Goal: Information Seeking & Learning: Learn about a topic

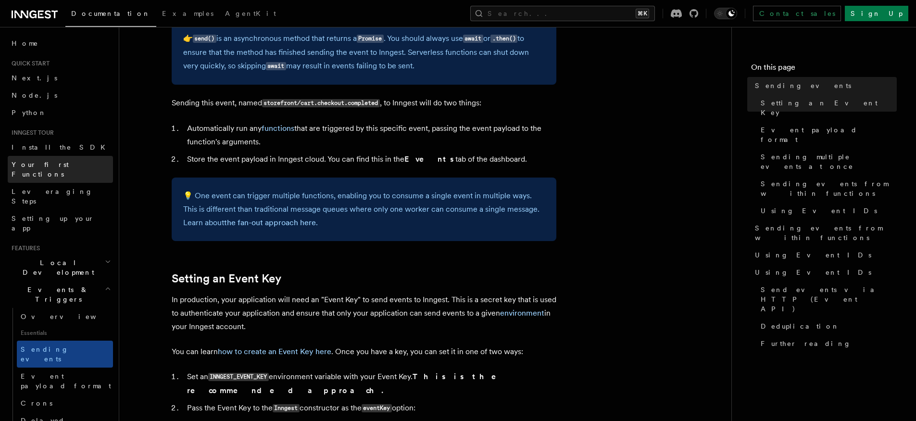
click at [31, 165] on span "Your first Functions" at bounding box center [40, 169] width 57 height 17
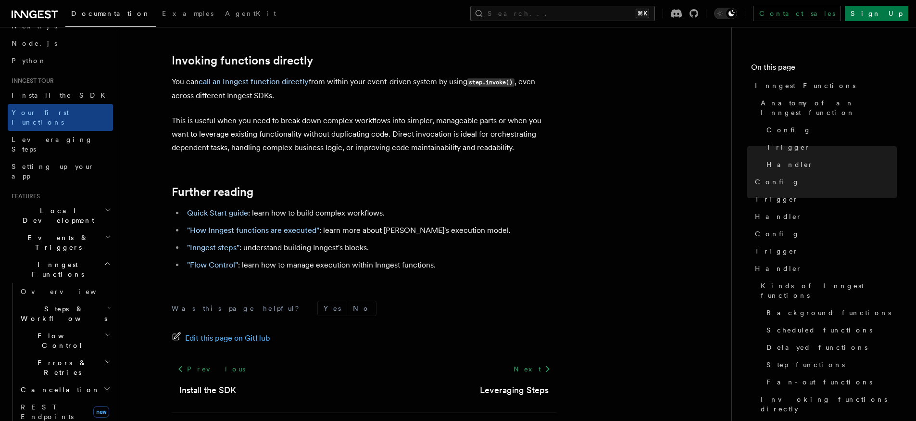
scroll to position [85, 0]
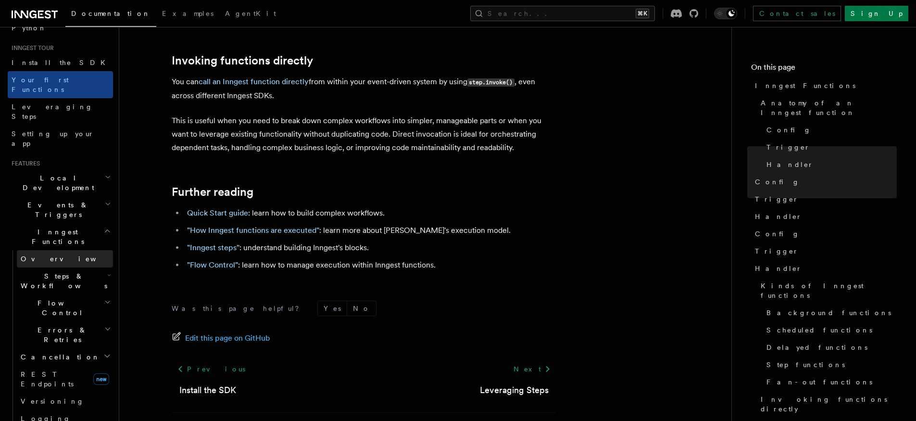
click at [41, 255] on span "Overview" at bounding box center [70, 259] width 99 height 8
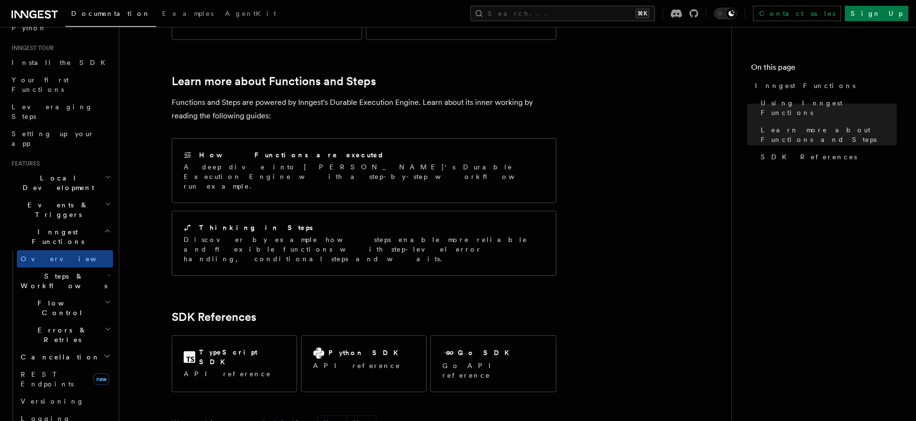
scroll to position [728, 0]
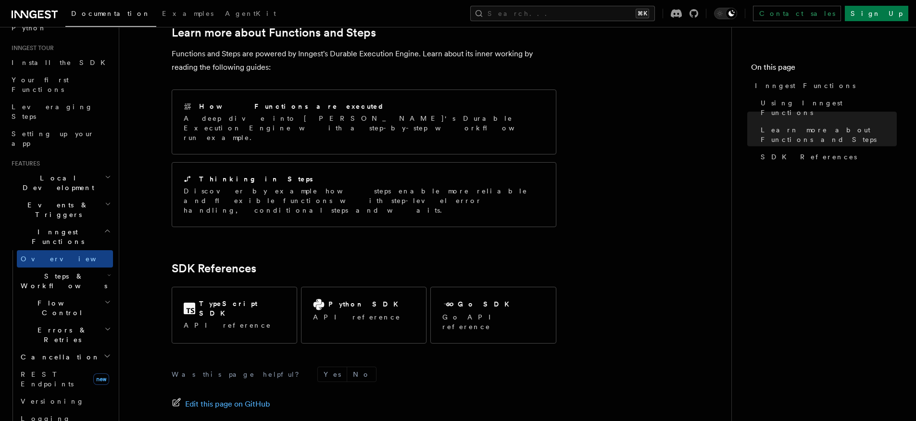
click at [63, 271] on span "Steps & Workflows" at bounding box center [62, 280] width 90 height 19
click at [62, 294] on link "Overview" at bounding box center [69, 302] width 87 height 17
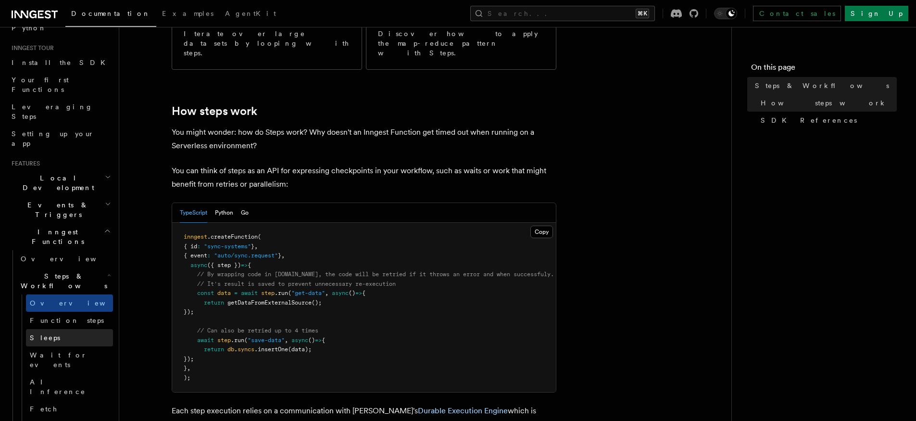
scroll to position [325, 0]
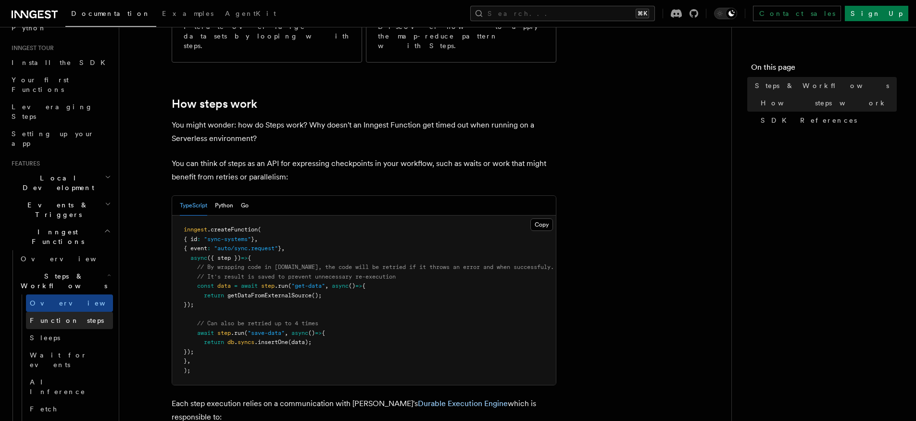
click at [50, 316] on span "Function steps" at bounding box center [67, 320] width 74 height 8
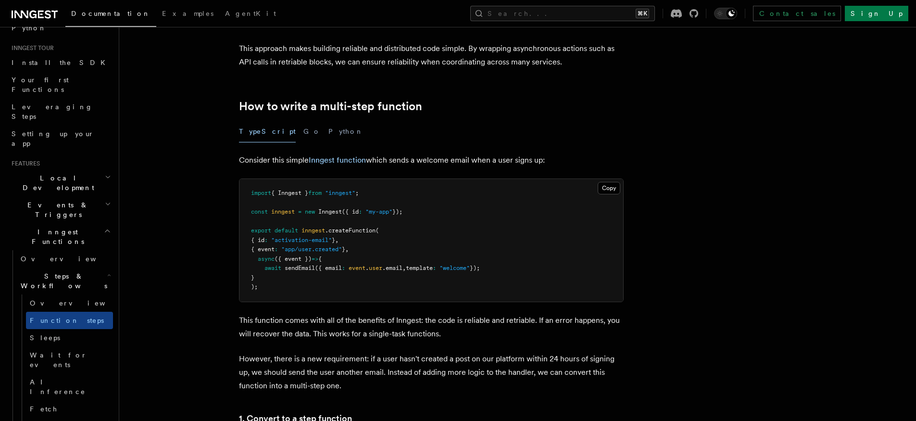
scroll to position [299, 0]
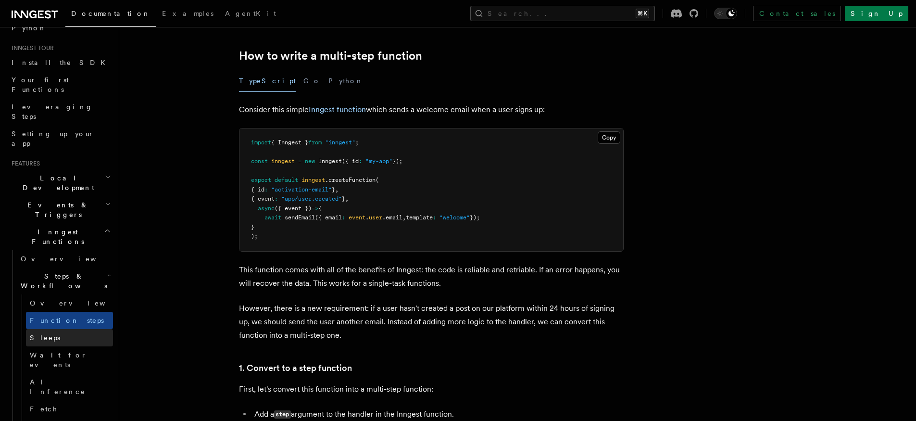
click at [46, 334] on span "Sleeps" at bounding box center [45, 338] width 30 height 8
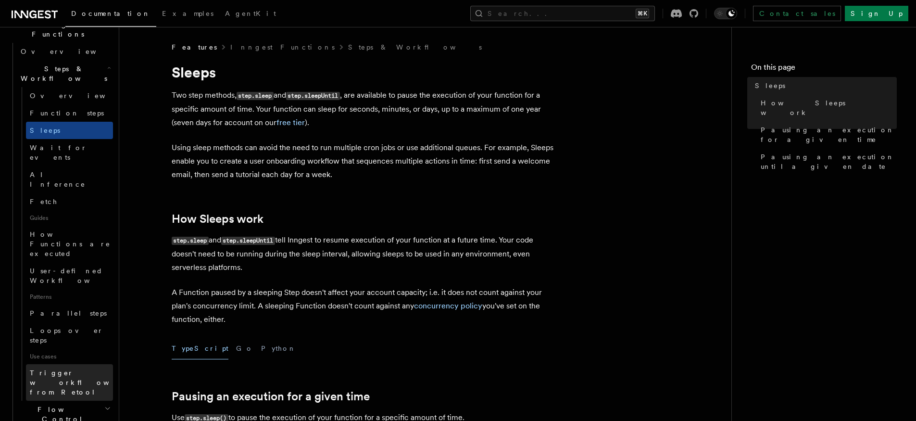
scroll to position [292, 0]
click at [58, 404] on span "Flow Control" at bounding box center [61, 413] width 88 height 19
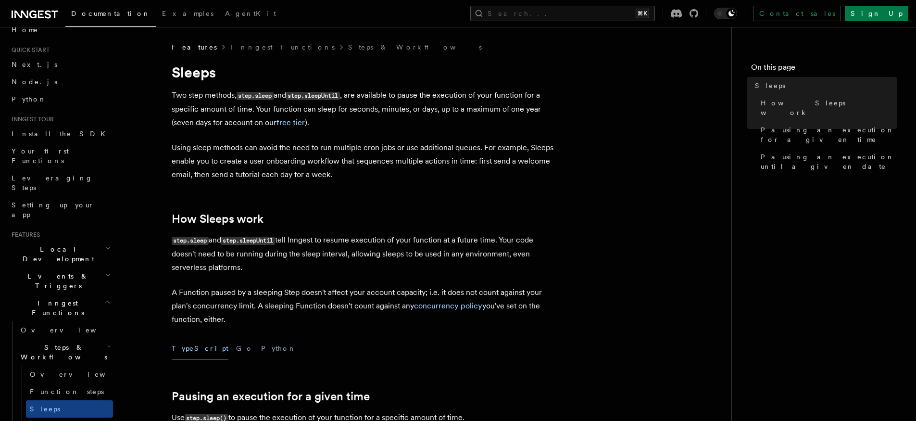
scroll to position [21, 0]
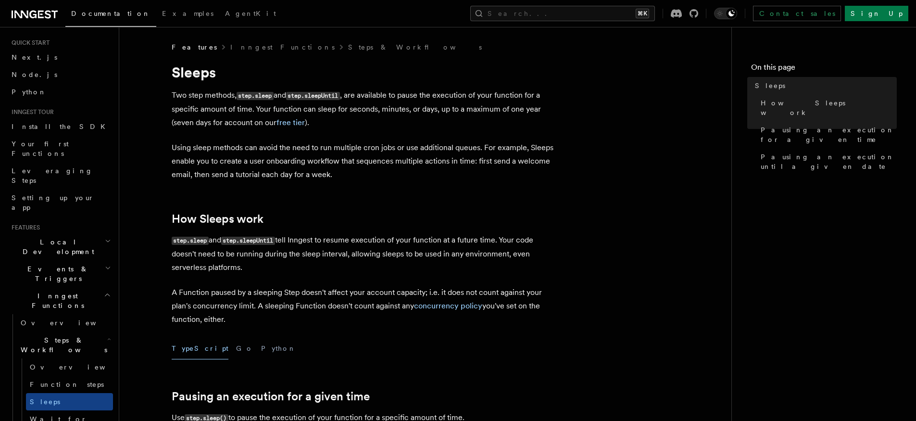
click at [57, 264] on span "Events & Triggers" at bounding box center [56, 273] width 97 height 19
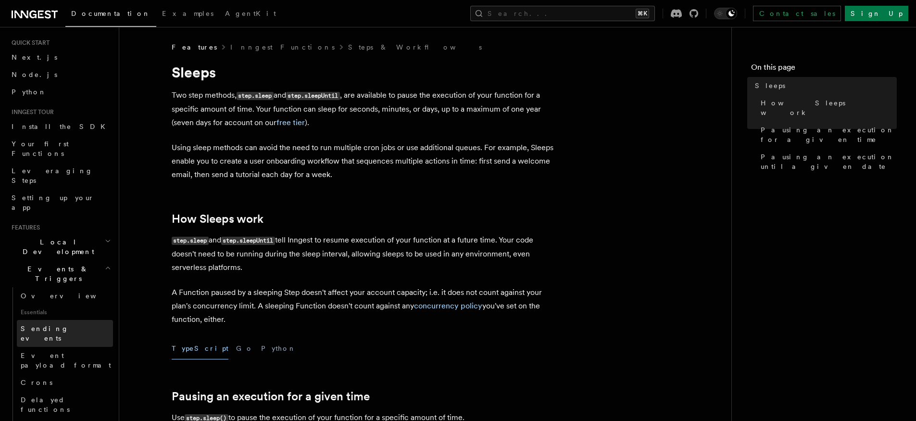
click at [57, 325] on span "Sending events" at bounding box center [45, 333] width 48 height 17
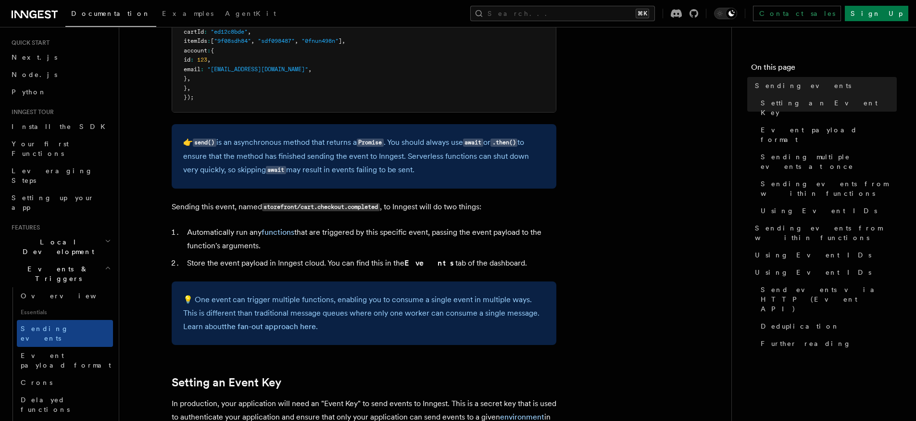
scroll to position [486, 0]
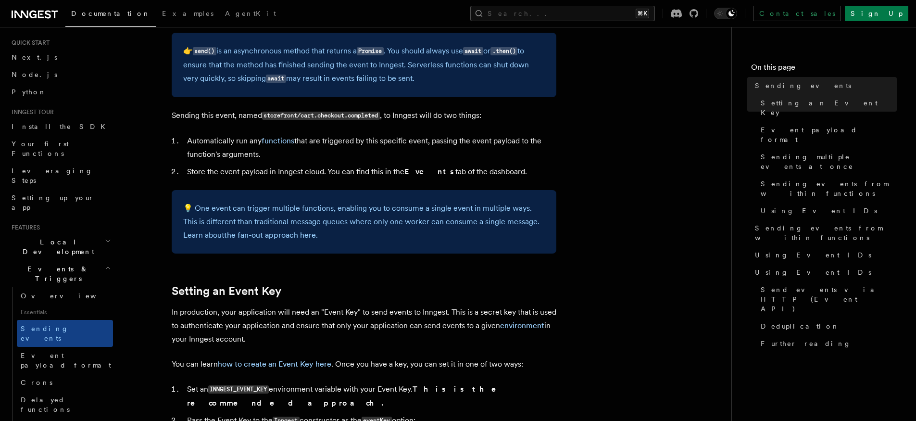
click at [26, 237] on span "Local Development" at bounding box center [56, 246] width 97 height 19
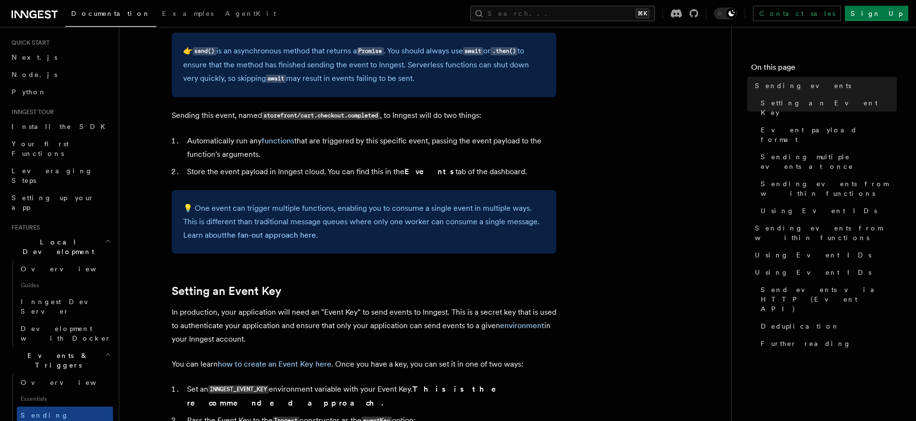
click at [29, 237] on span "Local Development" at bounding box center [56, 246] width 97 height 19
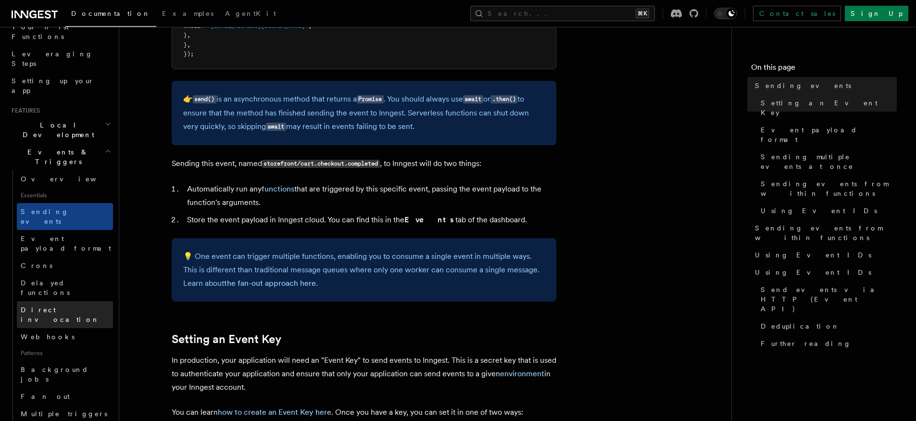
scroll to position [150, 0]
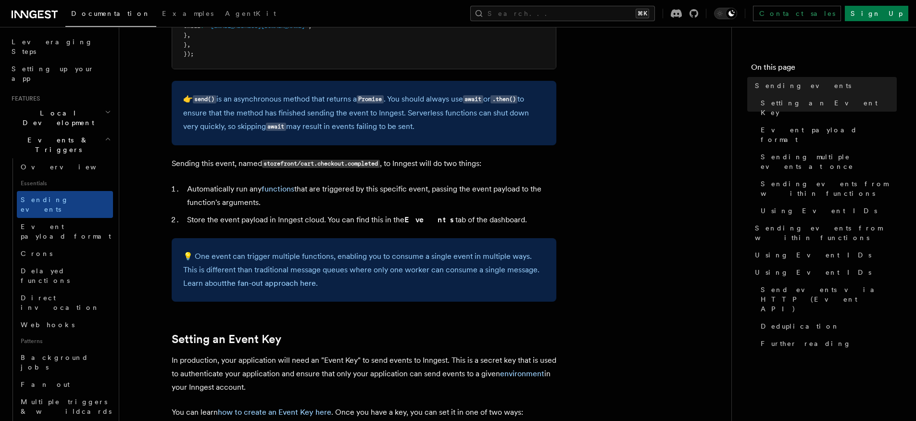
click at [30, 135] on span "Events & Triggers" at bounding box center [56, 144] width 97 height 19
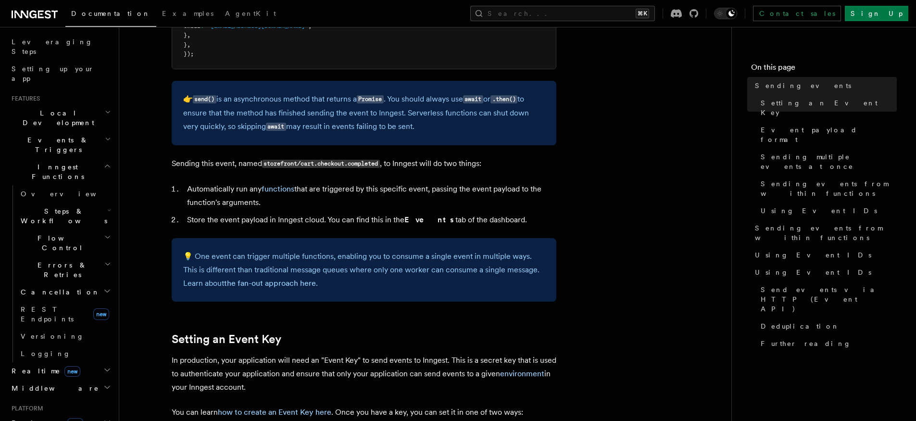
click at [31, 162] on span "Inngest Functions" at bounding box center [56, 171] width 96 height 19
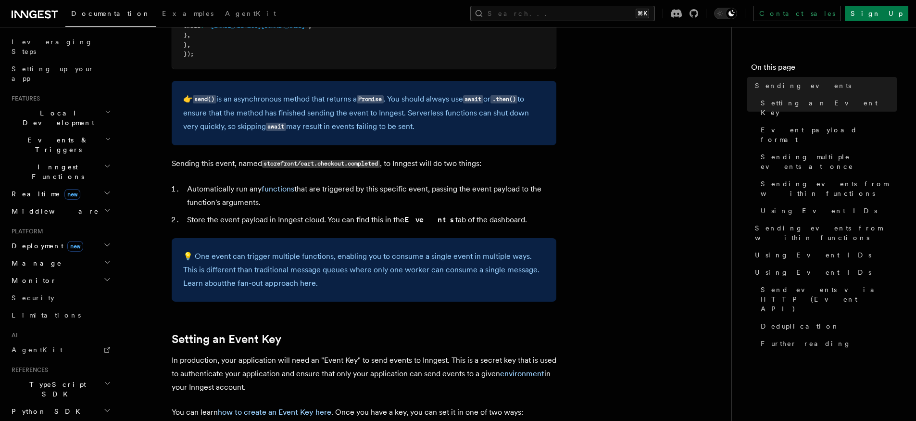
click at [29, 162] on span "Inngest Functions" at bounding box center [56, 171] width 96 height 19
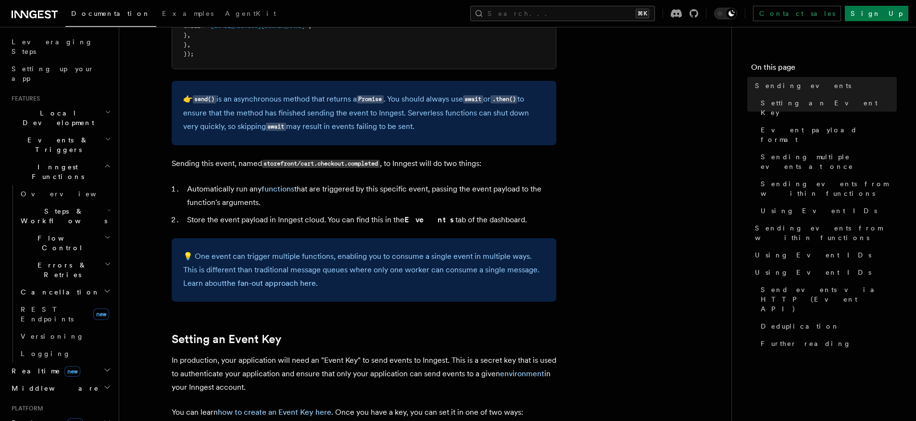
click at [33, 135] on span "Events & Triggers" at bounding box center [56, 144] width 97 height 19
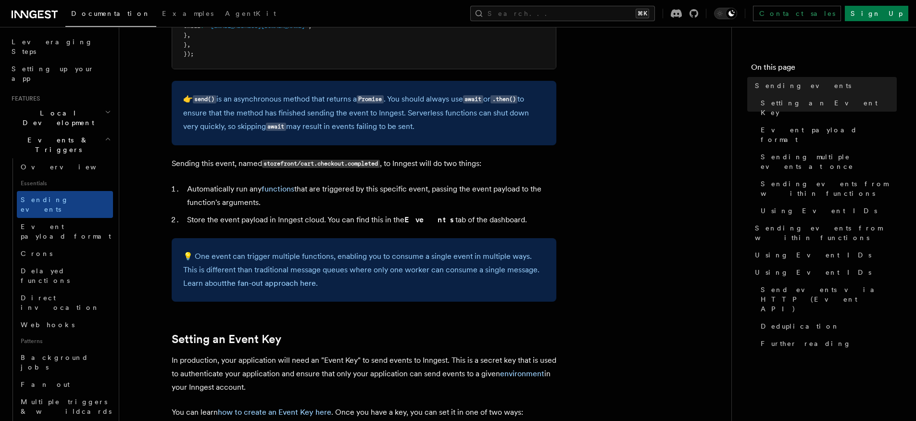
click at [33, 135] on span "Events & Triggers" at bounding box center [56, 144] width 97 height 19
